Goal: Task Accomplishment & Management: Manage account settings

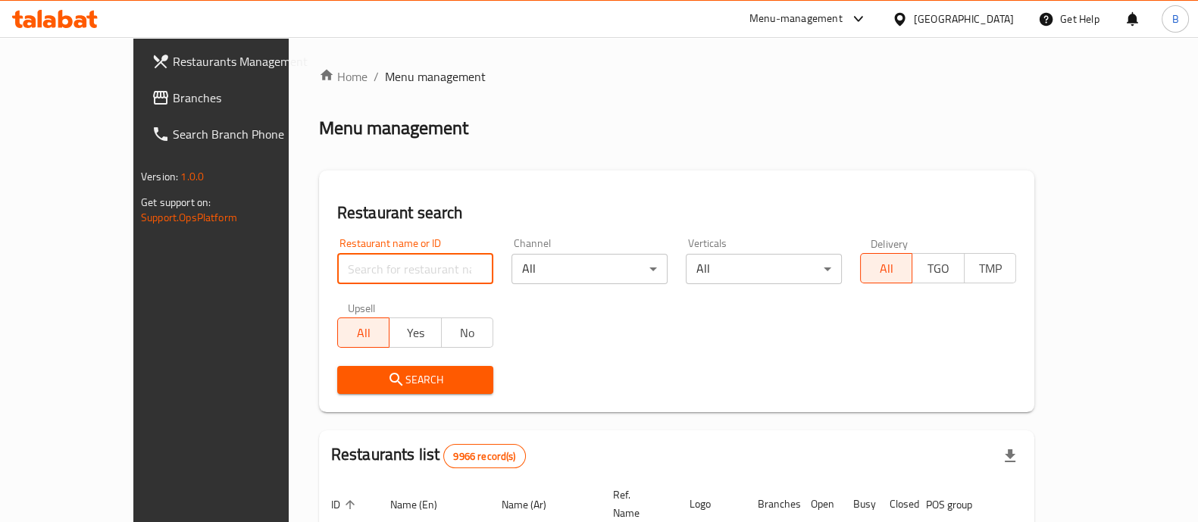
drag, startPoint x: 277, startPoint y: 263, endPoint x: 265, endPoint y: 260, distance: 12.5
click at [337, 263] on input "search" at bounding box center [415, 269] width 156 height 30
type input "[PERSON_NAME]'s"
click button "Search" at bounding box center [415, 380] width 156 height 28
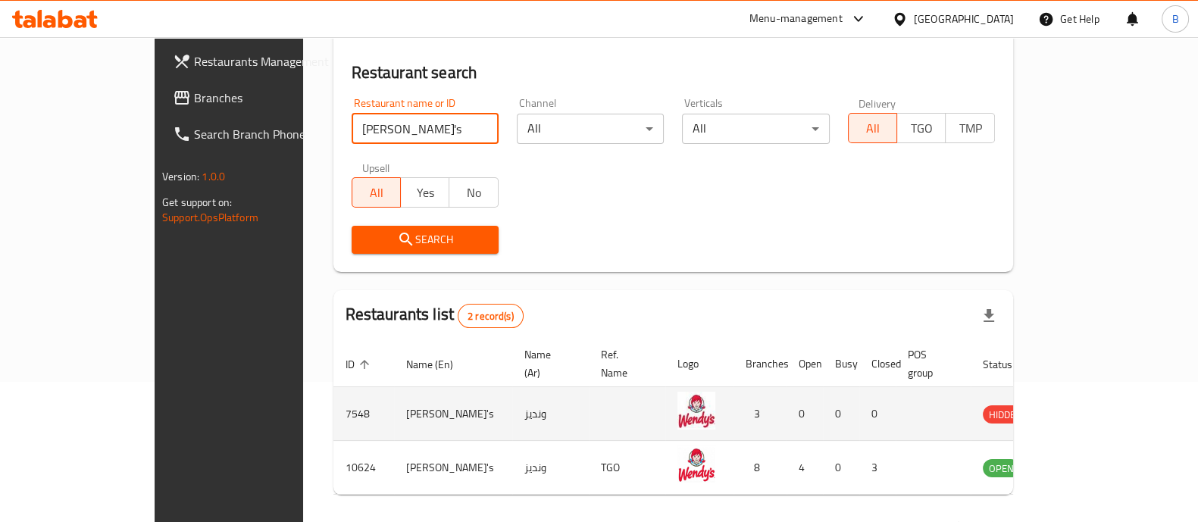
scroll to position [177, 0]
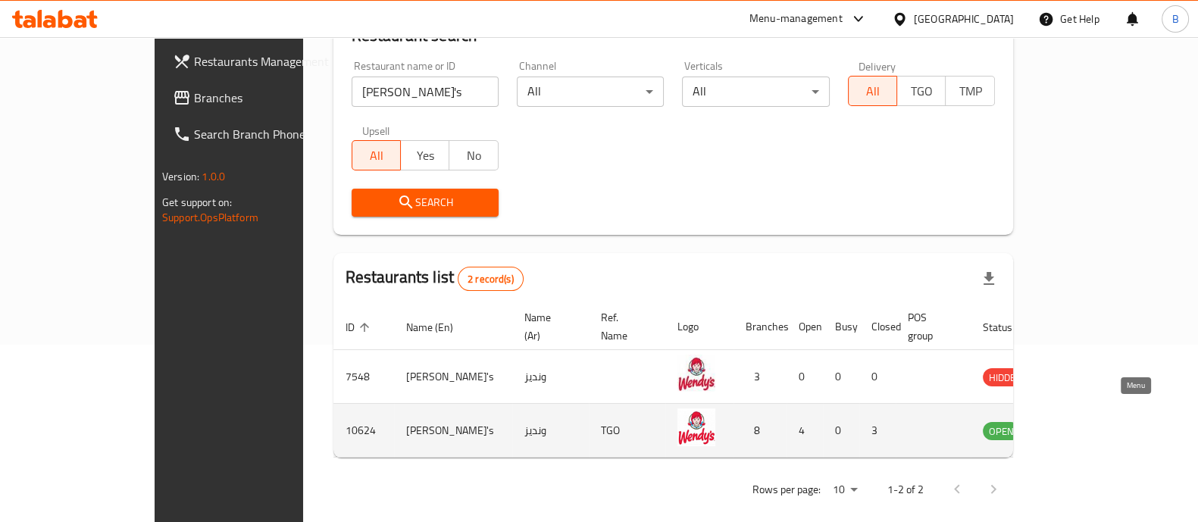
click at [1080, 421] on icon "enhanced table" at bounding box center [1071, 430] width 18 height 18
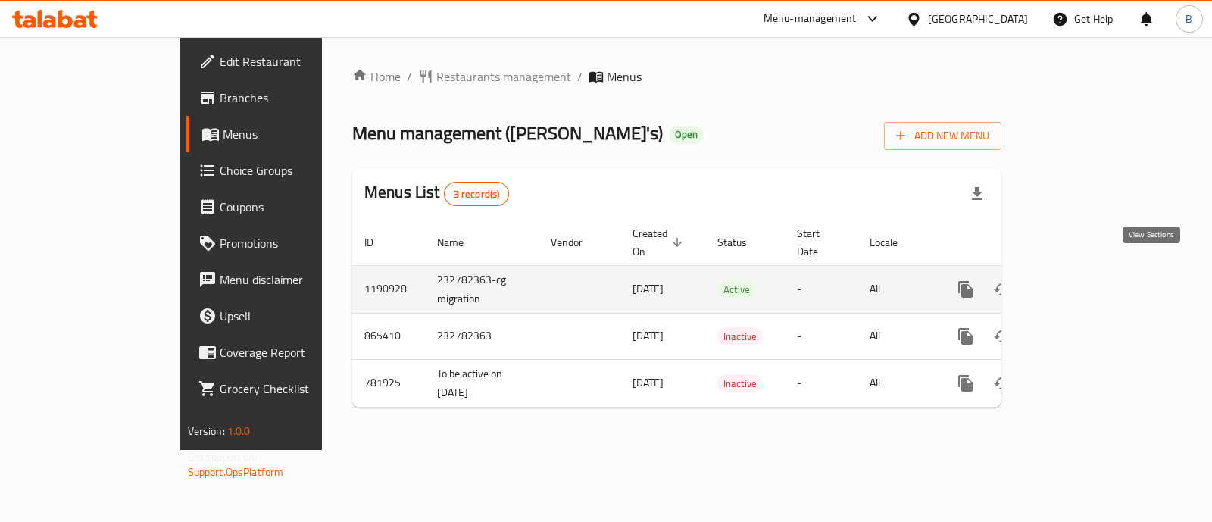
click at [1084, 280] on icon "enhanced table" at bounding box center [1075, 289] width 18 height 18
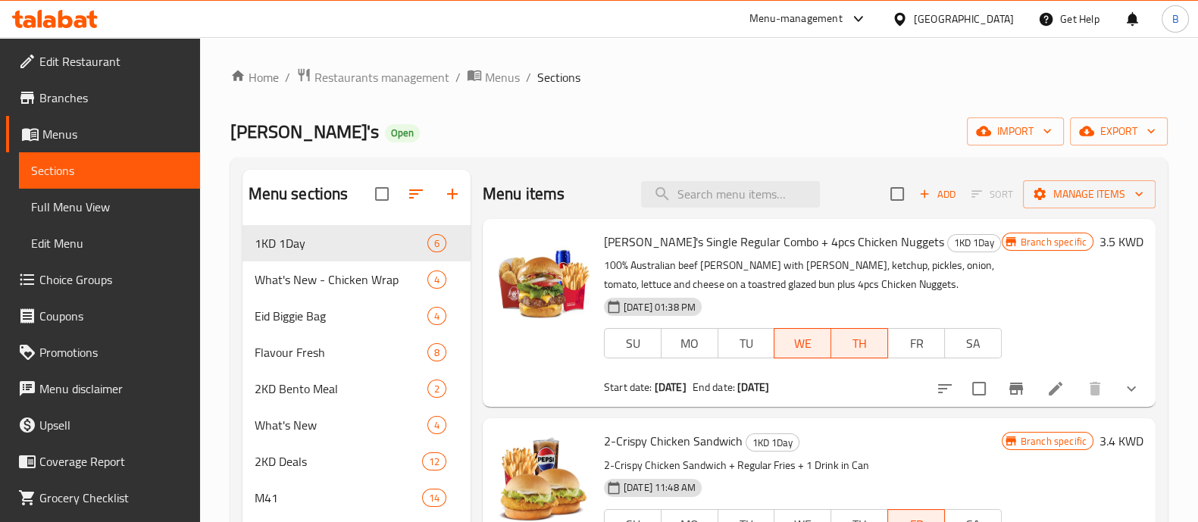
scroll to position [94, 0]
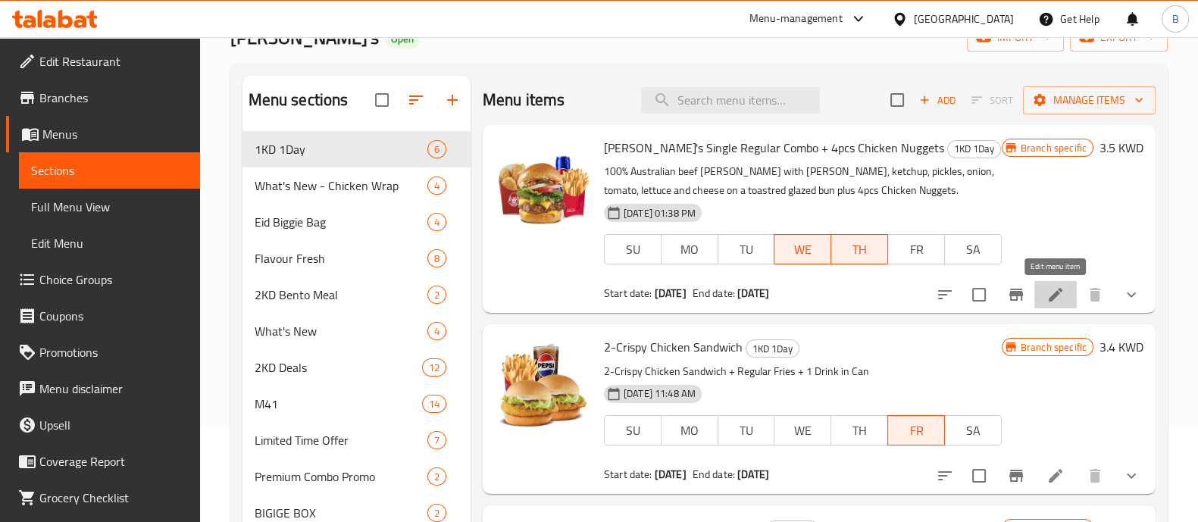
click at [1048, 297] on icon at bounding box center [1055, 295] width 18 height 18
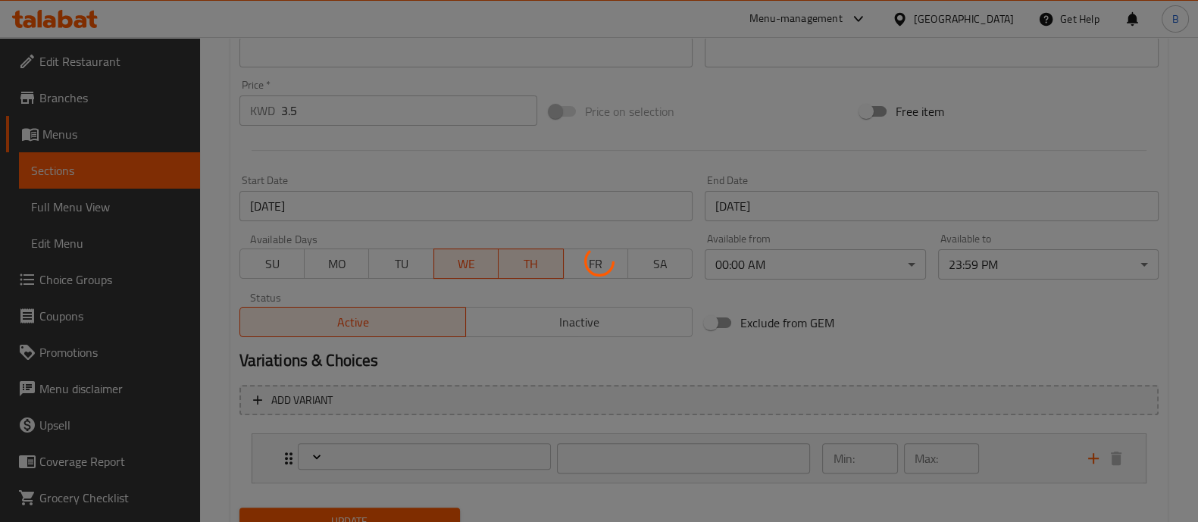
scroll to position [594, 0]
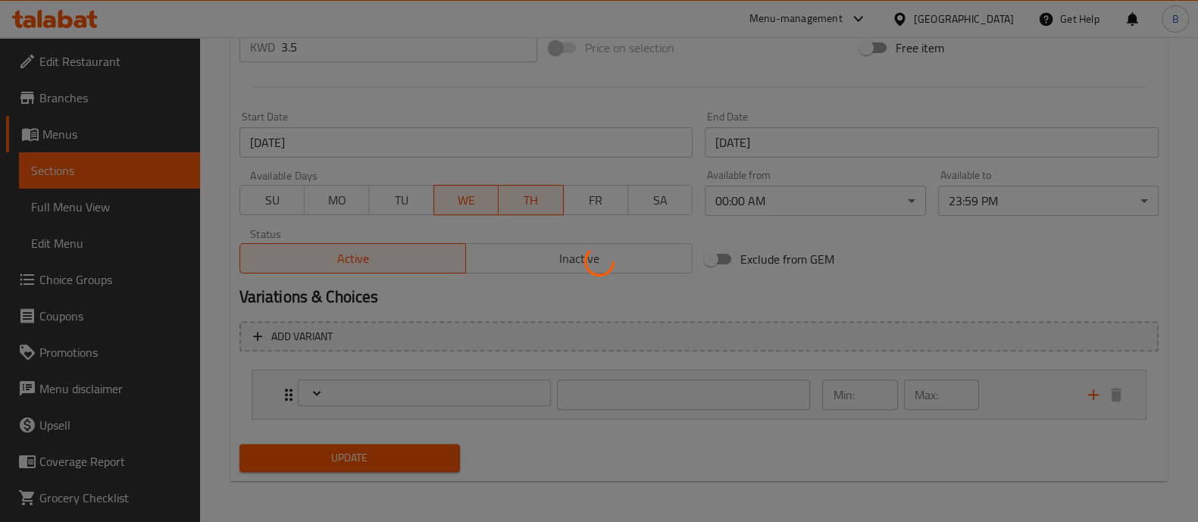
type input "اختر مشروبًا"
type input "1"
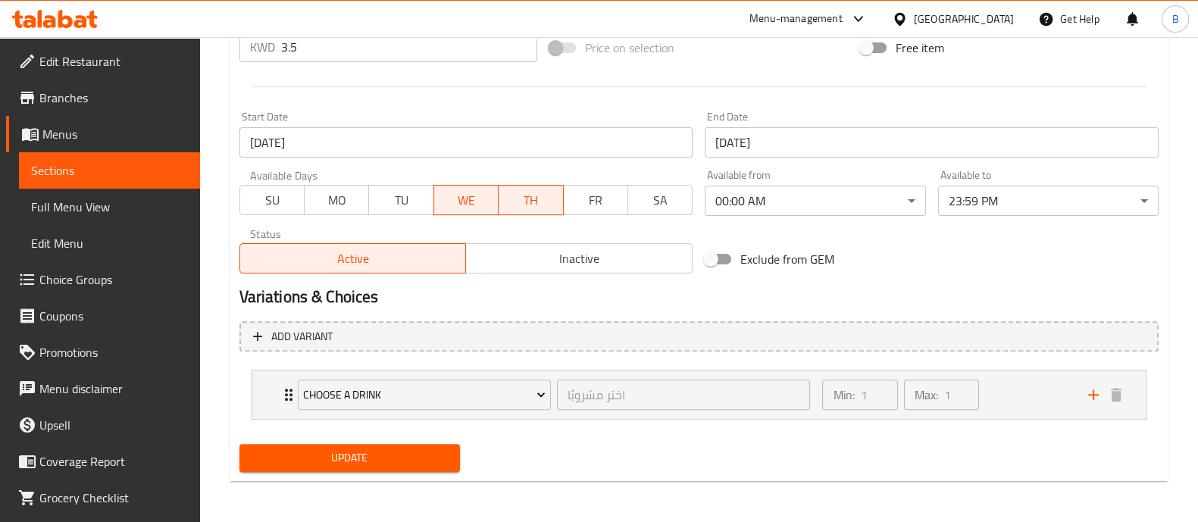
click at [354, 147] on input "[DATE]" at bounding box center [466, 142] width 454 height 30
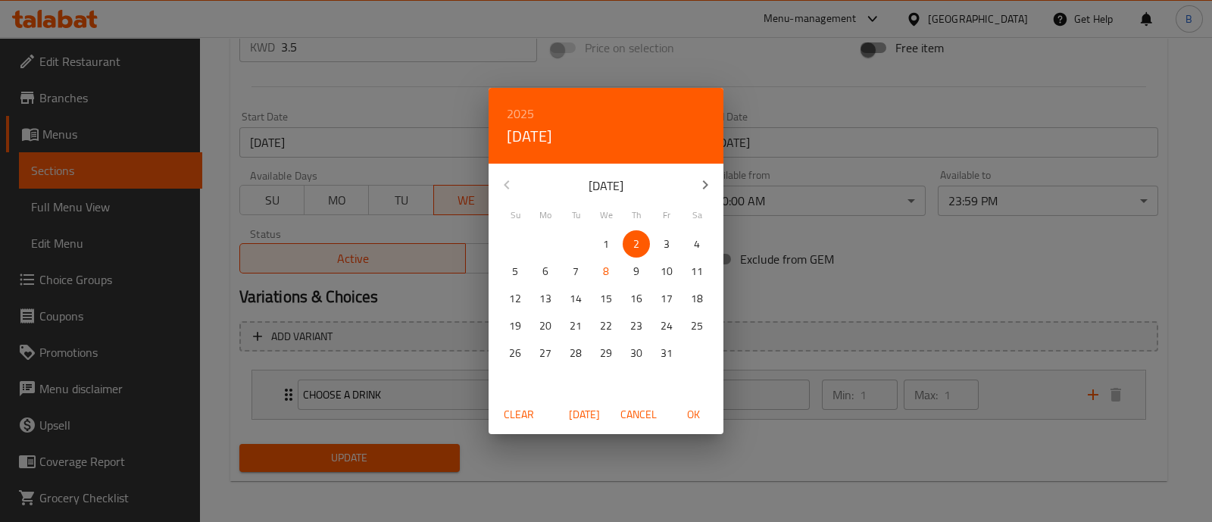
click at [609, 276] on span "8" at bounding box center [605, 271] width 27 height 19
click at [688, 414] on span "OK" at bounding box center [693, 414] width 36 height 19
type input "[DATE]"
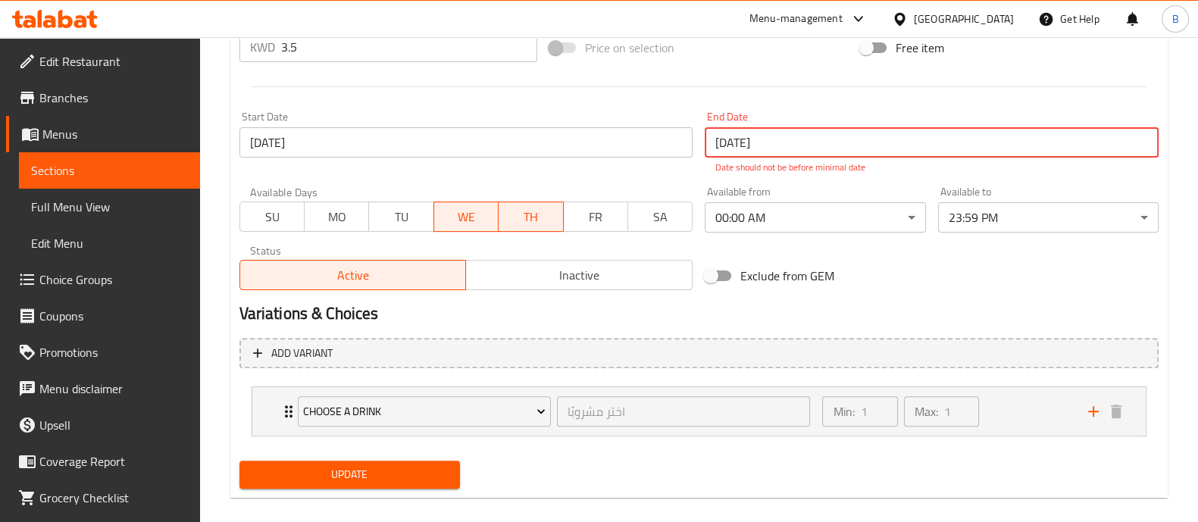
click at [897, 139] on input "[DATE]" at bounding box center [931, 142] width 454 height 30
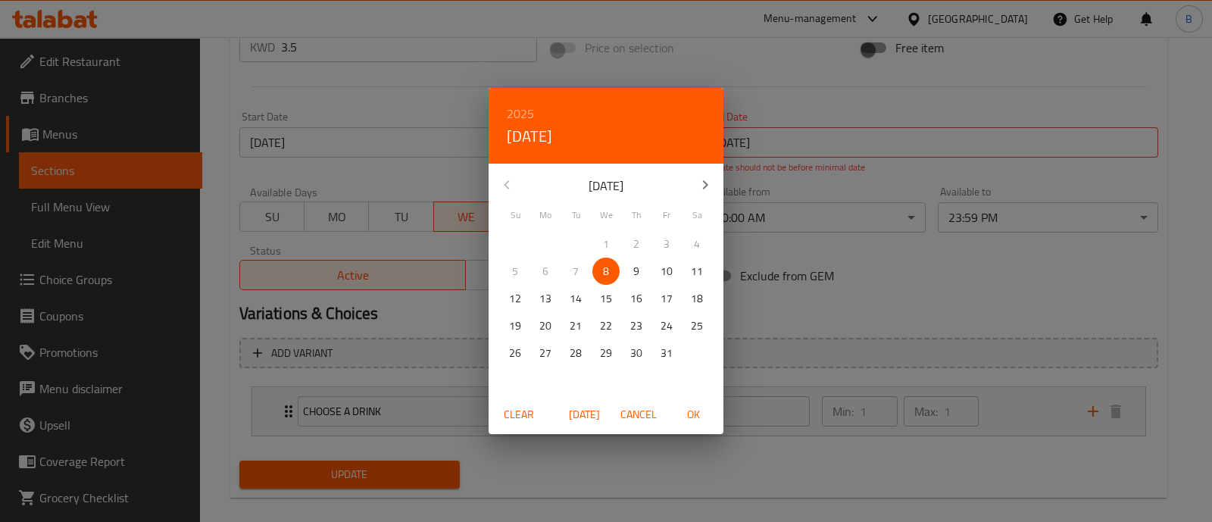
click at [614, 270] on span "8" at bounding box center [605, 271] width 27 height 19
click at [604, 272] on p "8" at bounding box center [606, 271] width 6 height 19
click at [699, 423] on span "OK" at bounding box center [693, 414] width 36 height 19
type input "[DATE]"
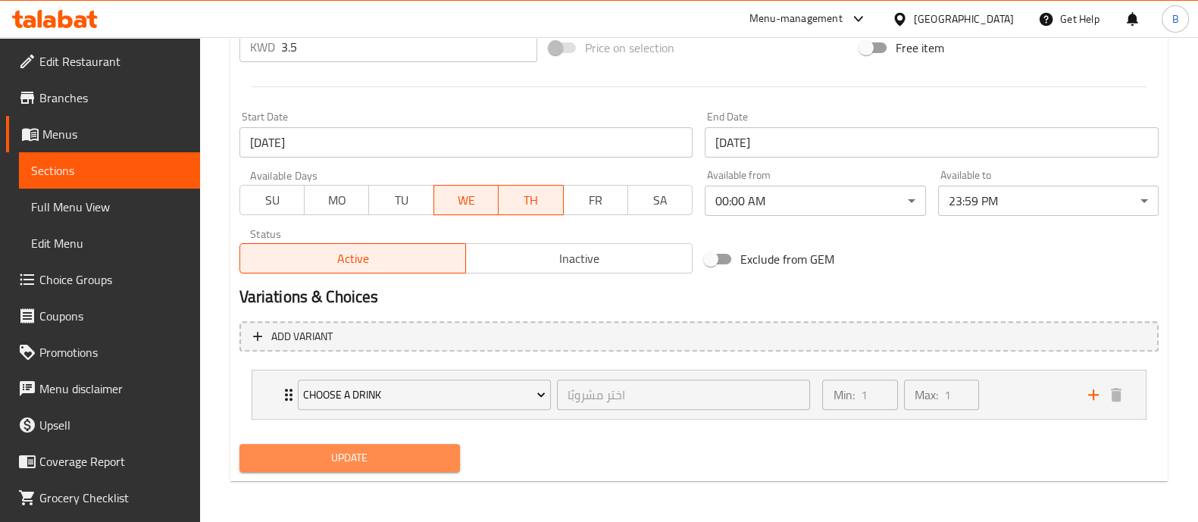
click at [395, 464] on span "Update" at bounding box center [349, 457] width 196 height 19
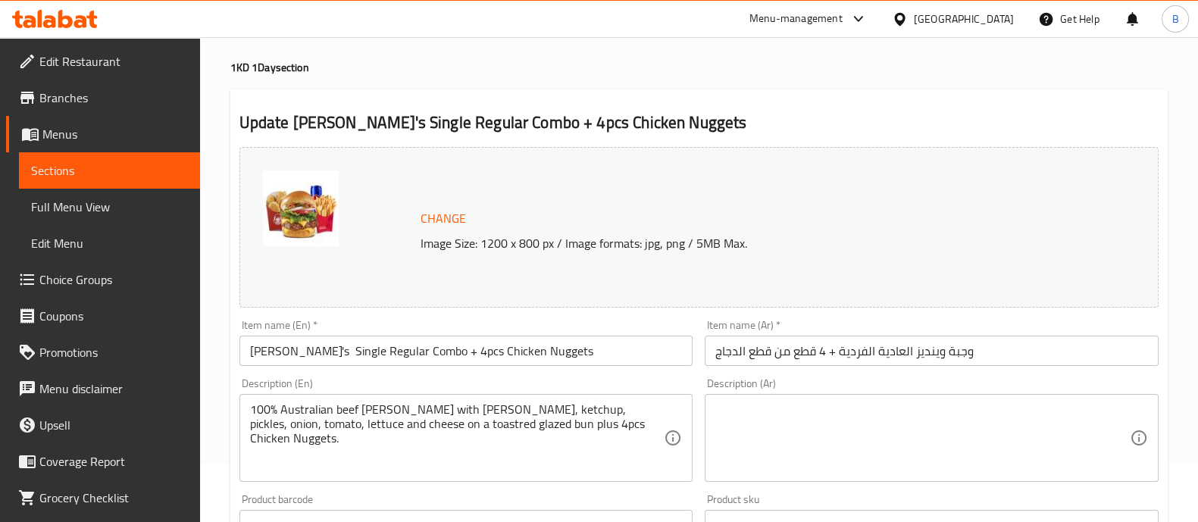
scroll to position [0, 0]
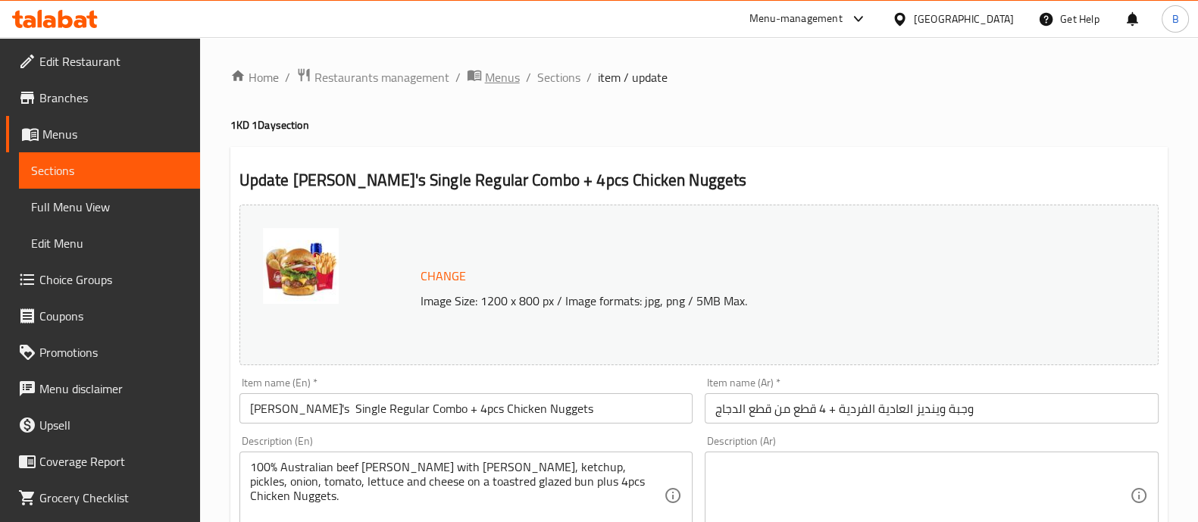
click at [505, 71] on span "Menus" at bounding box center [502, 77] width 35 height 18
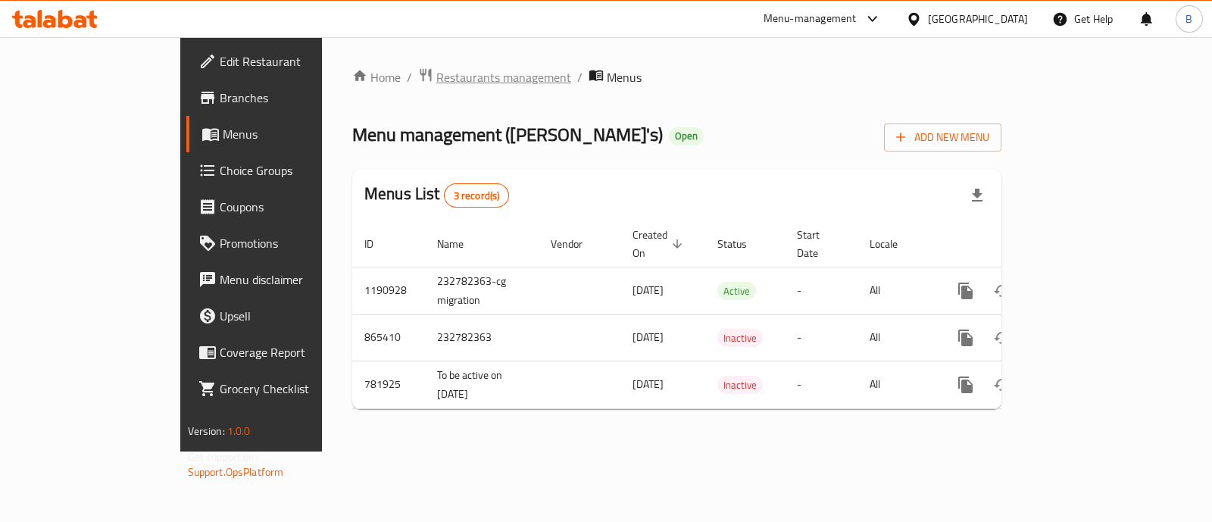
click at [436, 82] on span "Restaurants management" at bounding box center [503, 77] width 135 height 18
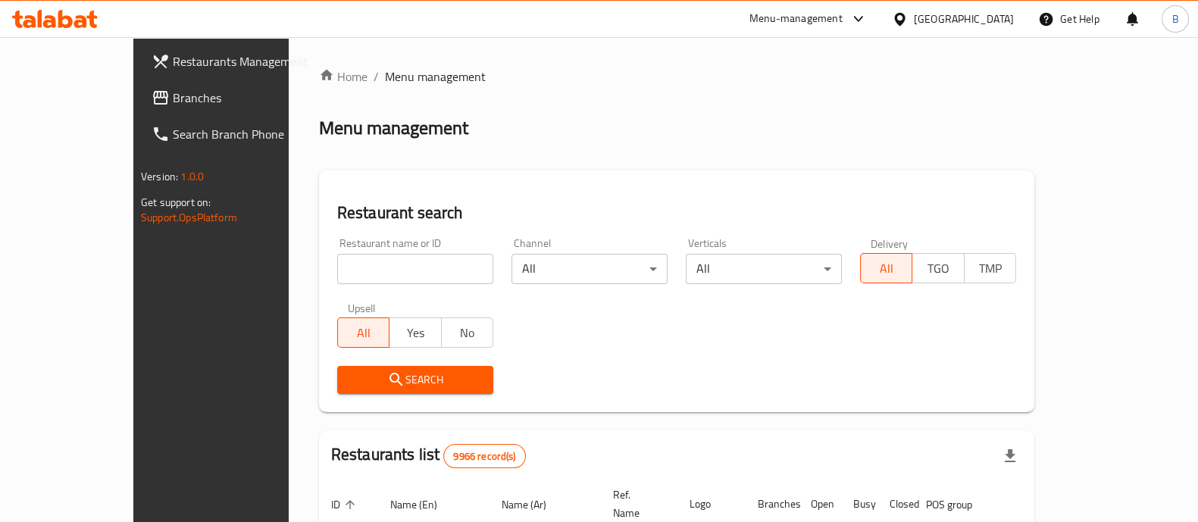
click at [367, 260] on input "search" at bounding box center [415, 269] width 156 height 30
type input "woop"
click button "Search" at bounding box center [415, 380] width 156 height 28
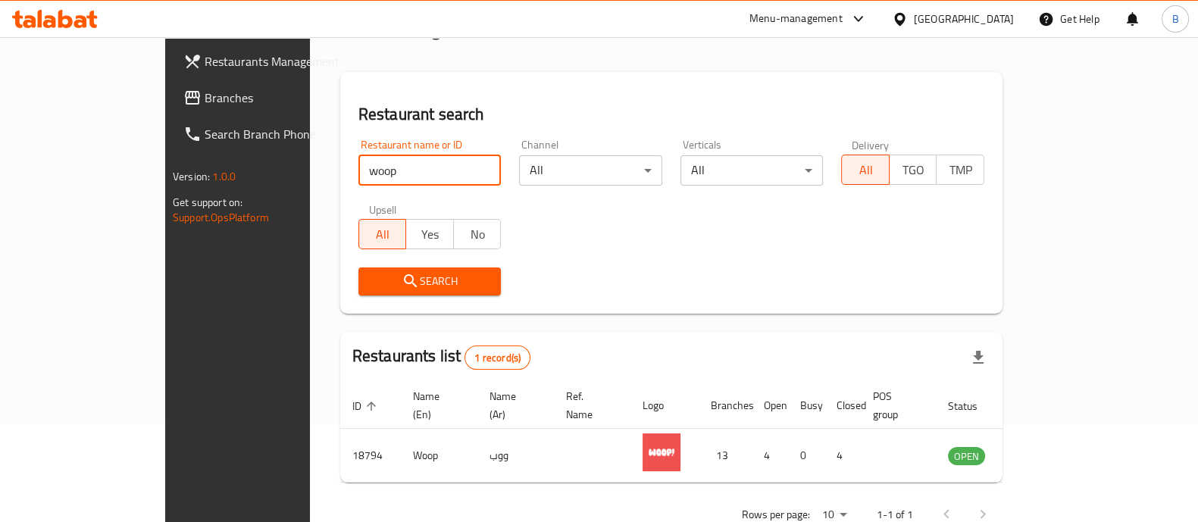
scroll to position [123, 0]
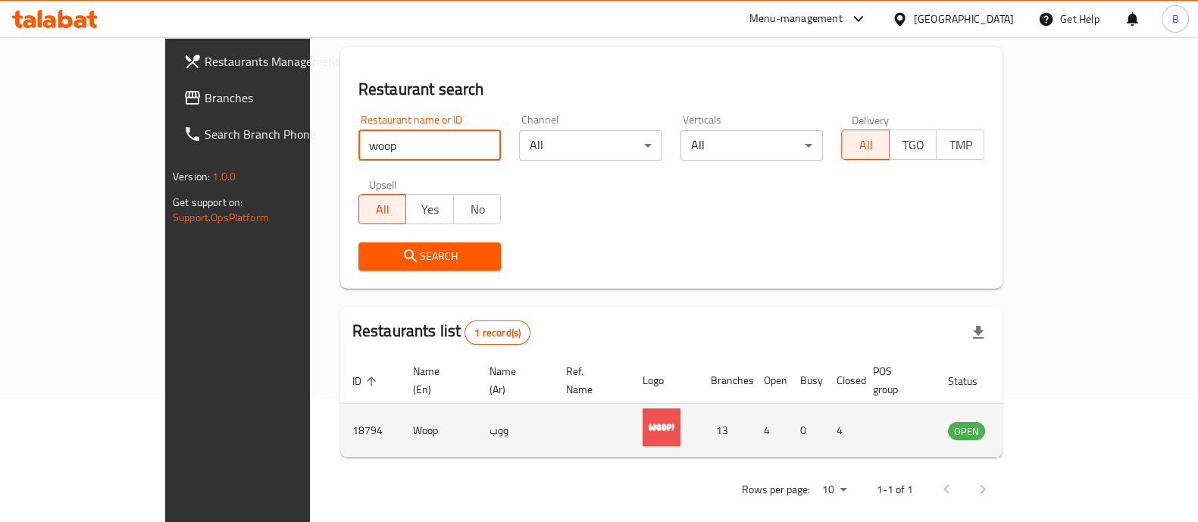
click at [1045, 425] on icon "enhanced table" at bounding box center [1036, 431] width 17 height 13
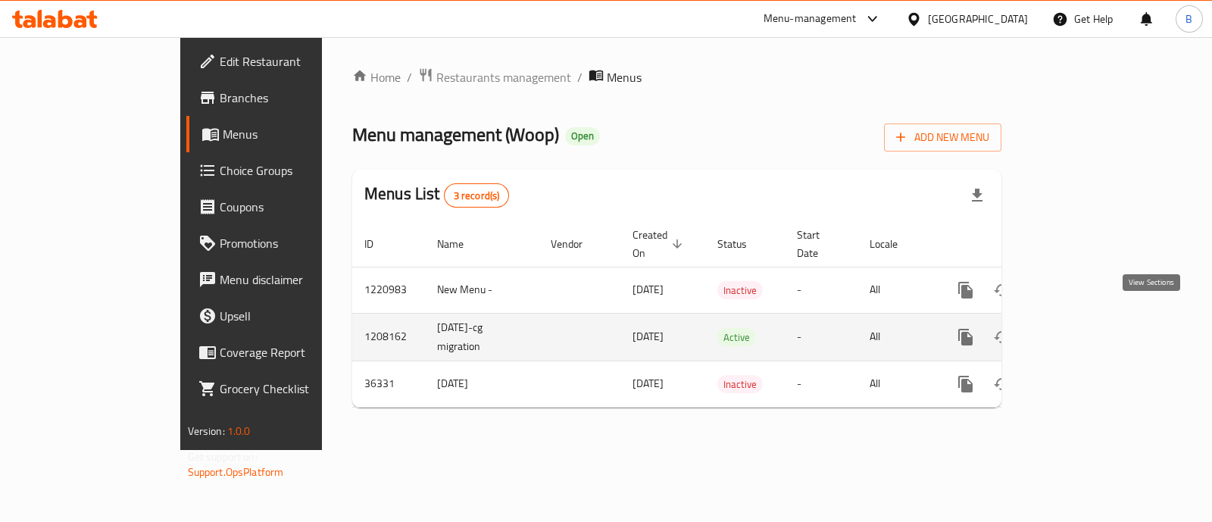
click at [1093, 332] on link "enhanced table" at bounding box center [1075, 337] width 36 height 36
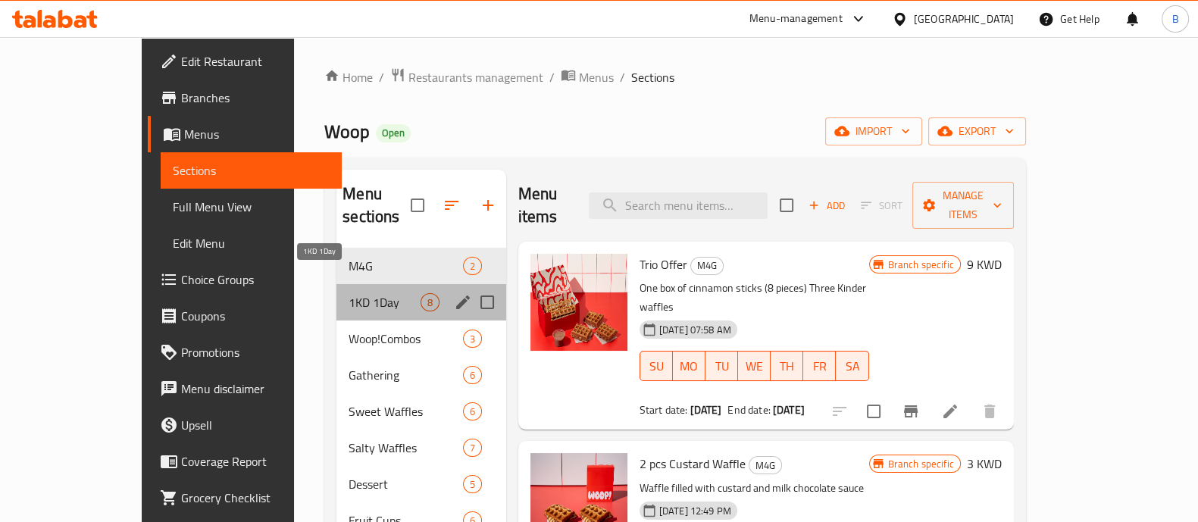
click at [348, 293] on span "1KD 1Day" at bounding box center [383, 302] width 71 height 18
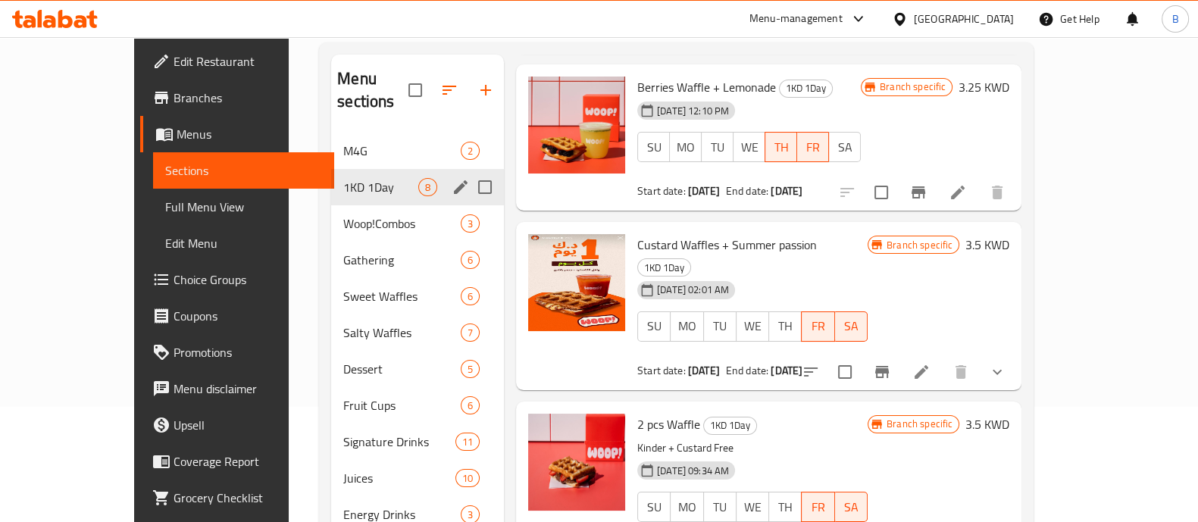
scroll to position [107, 0]
